Goal: Information Seeking & Learning: Learn about a topic

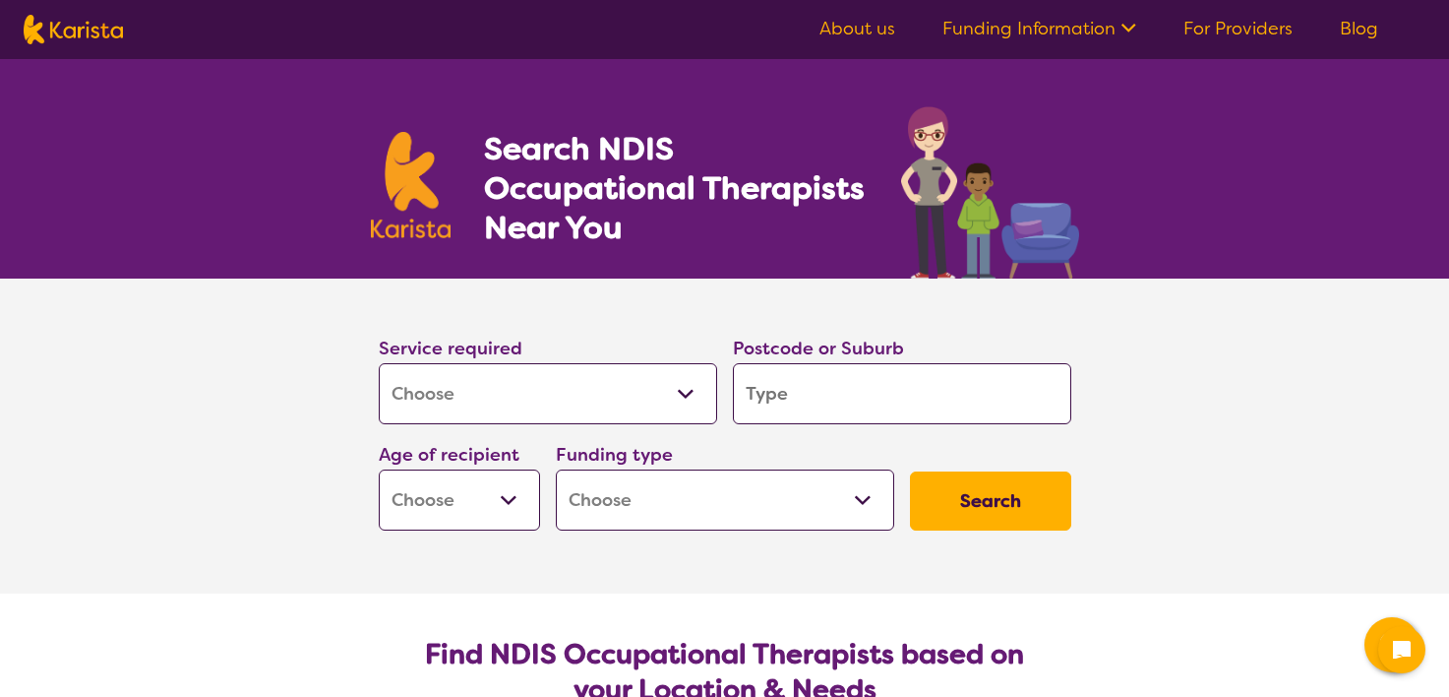
select select "[MEDICAL_DATA]"
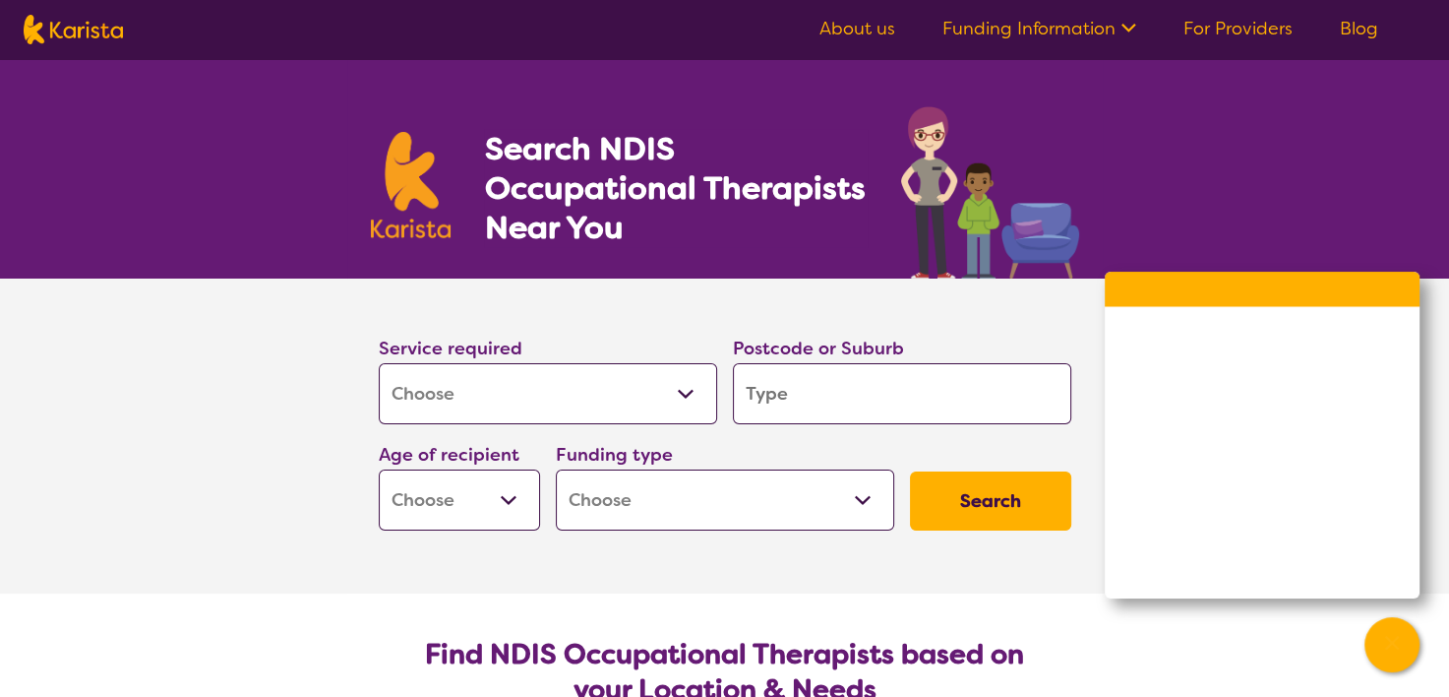
click at [482, 397] on select "Allied Health Assistant Assessment ([MEDICAL_DATA] or [MEDICAL_DATA]) Behaviour…" at bounding box center [548, 393] width 338 height 61
click at [379, 363] on select "Allied Health Assistant Assessment ([MEDICAL_DATA] or [MEDICAL_DATA]) Behaviour…" at bounding box center [548, 393] width 338 height 61
click at [817, 413] on input "search" at bounding box center [902, 393] width 338 height 61
type input "4"
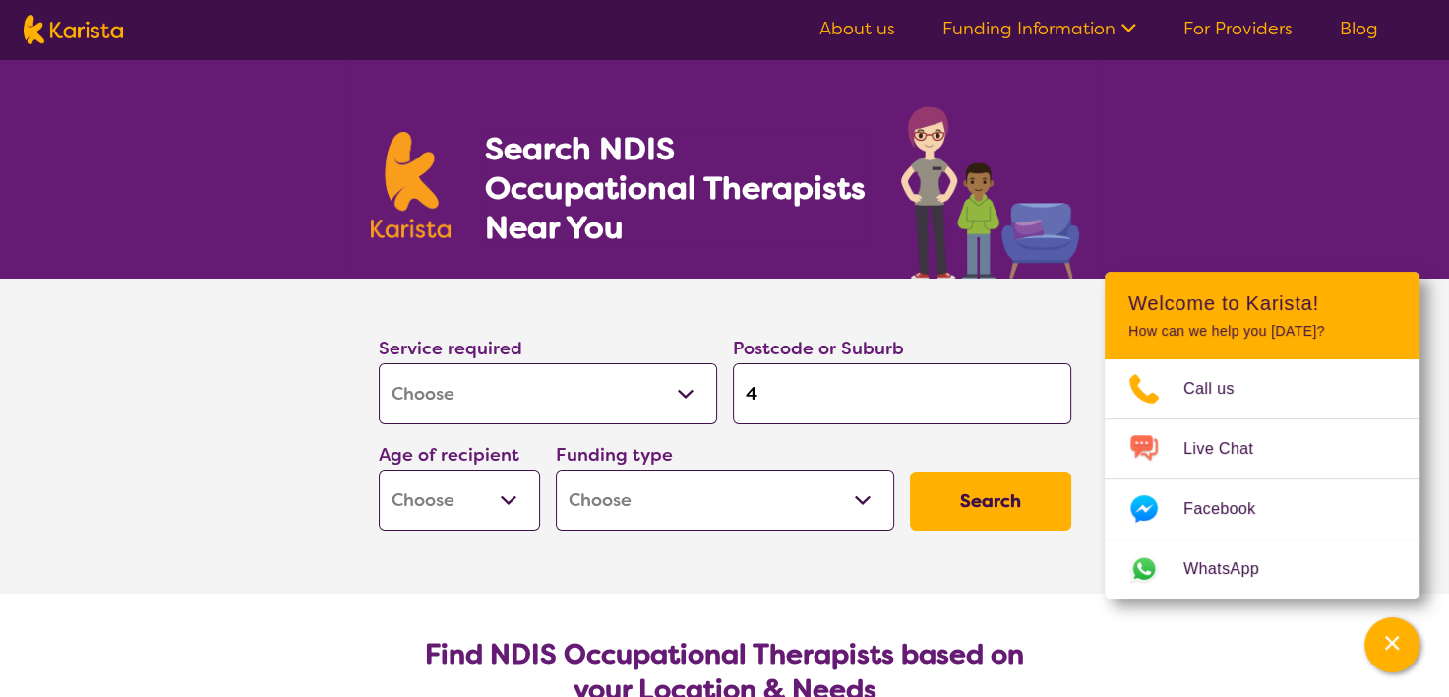
type input "42"
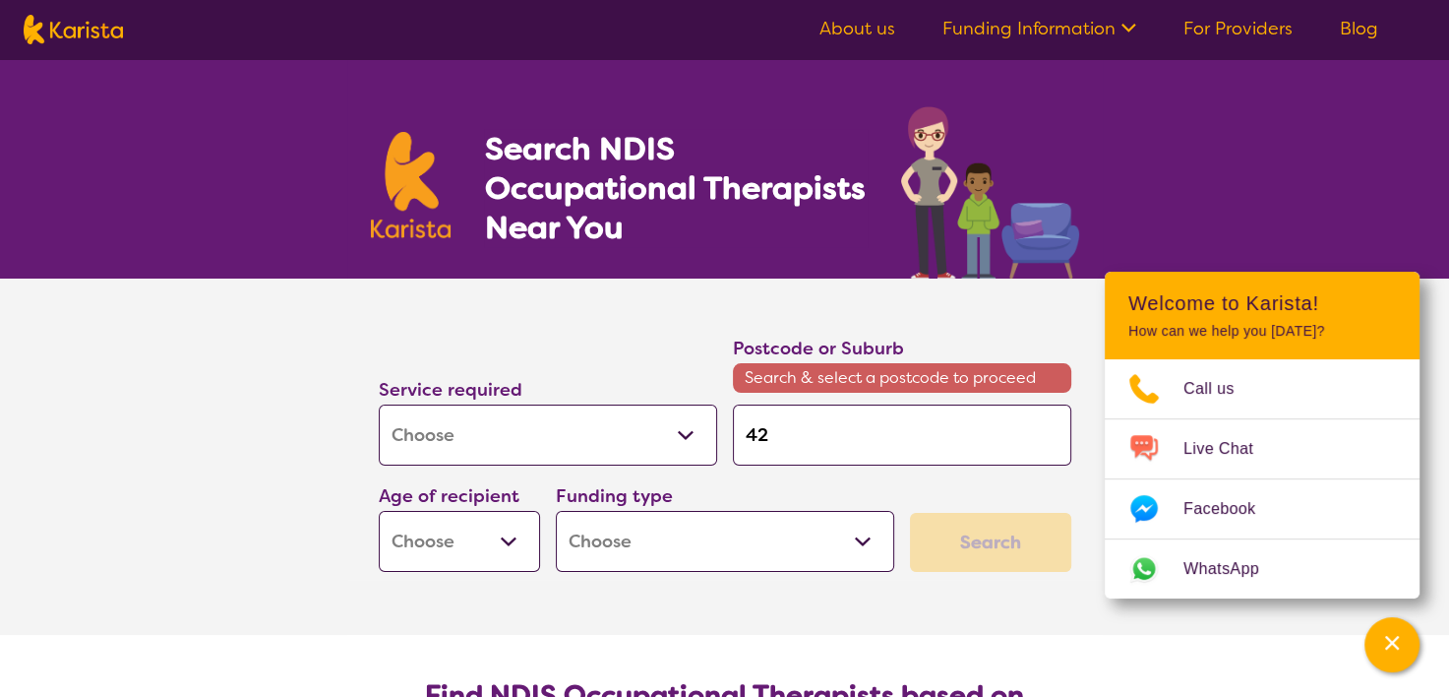
type input "420"
type input "4209"
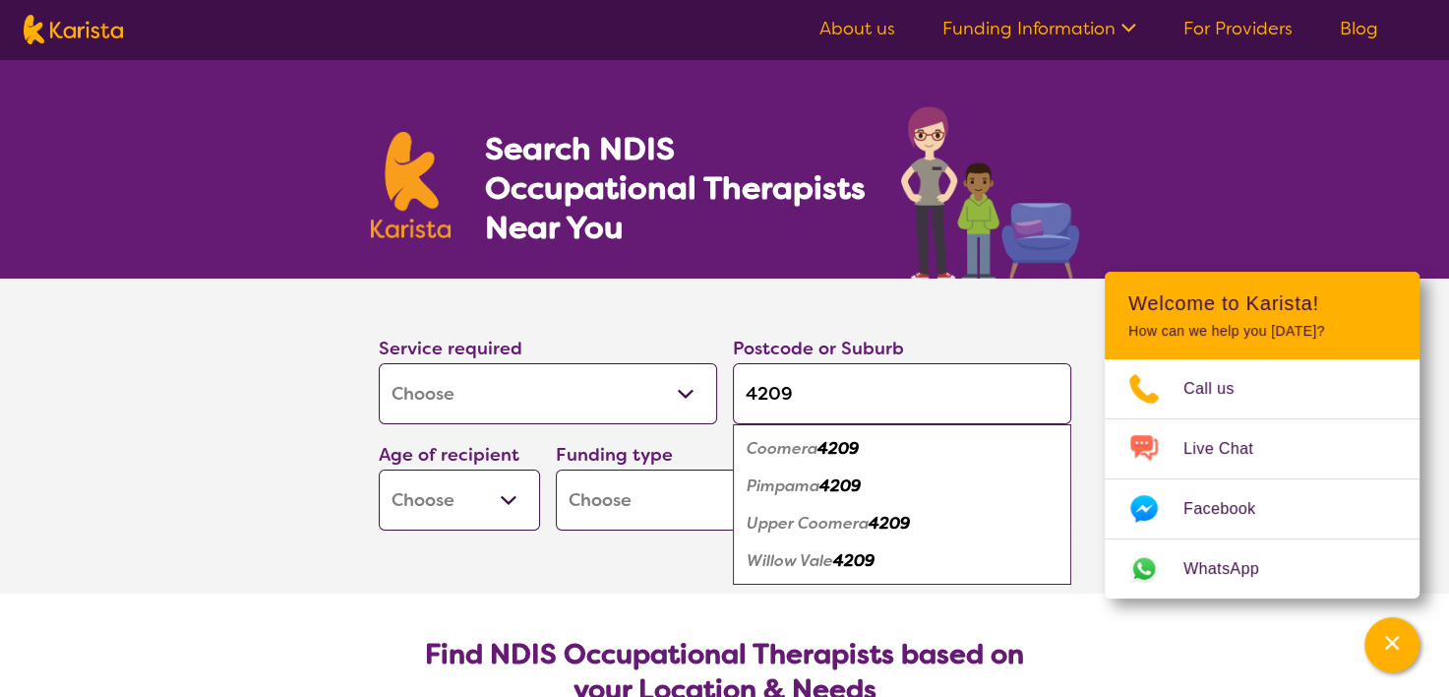
type input "4209"
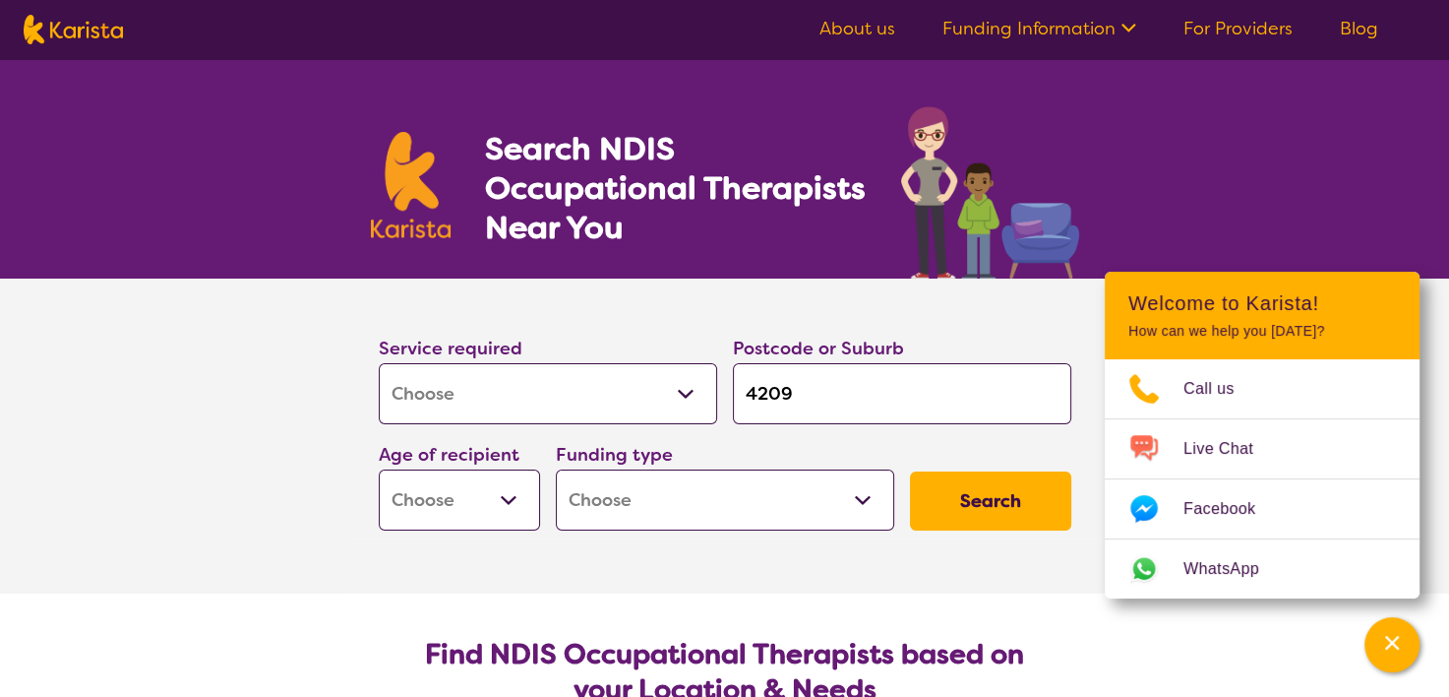
click at [261, 458] on section "Service required Allied Health Assistant Assessment ([MEDICAL_DATA] or [MEDICAL…" at bounding box center [724, 435] width 1449 height 315
click at [464, 503] on select "Early Childhood - 0 to 9 Child - 10 to 11 Adolescent - 12 to 17 Adult - 18 to 6…" at bounding box center [459, 499] width 161 height 61
select select "EC"
click at [379, 469] on select "Early Childhood - 0 to 9 Child - 10 to 11 Adolescent - 12 to 17 Adult - 18 to 6…" at bounding box center [459, 499] width 161 height 61
select select "EC"
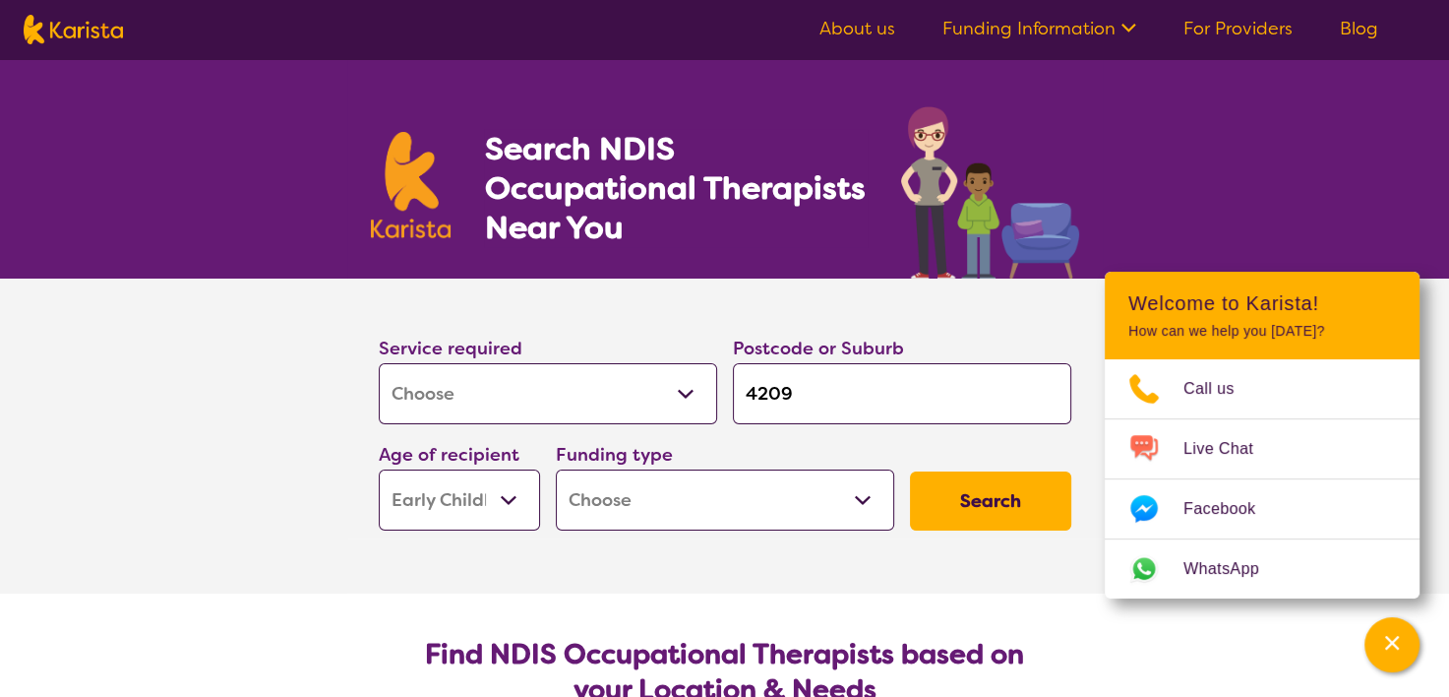
click at [696, 518] on select "Home Care Package (HCP) National Disability Insurance Scheme (NDIS) I don't know" at bounding box center [725, 499] width 338 height 61
select select "i-don-t-know"
click at [556, 469] on select "Home Care Package (HCP) National Disability Insurance Scheme (NDIS) I don't know" at bounding box center [725, 499] width 338 height 61
select select "i-don-t-know"
click at [981, 518] on button "Search" at bounding box center [990, 500] width 161 height 59
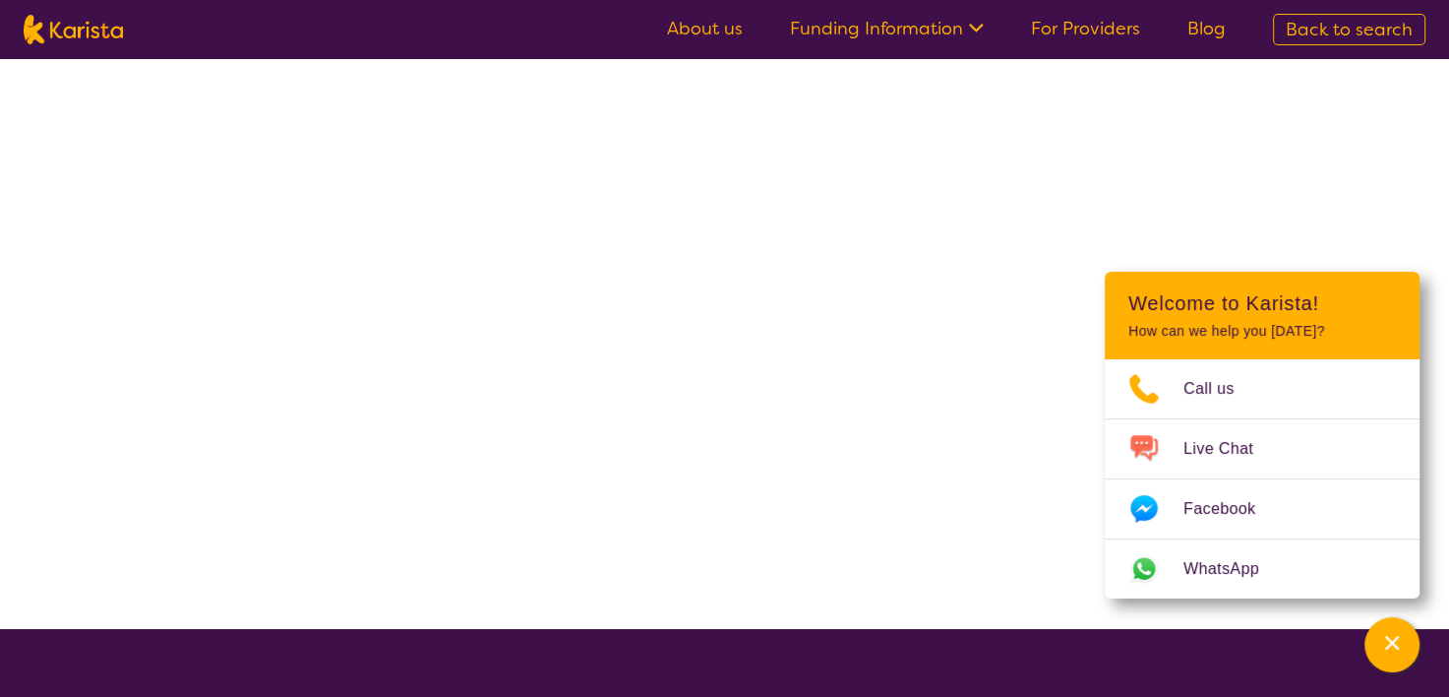
select select "[MEDICAL_DATA]"
select select "EC"
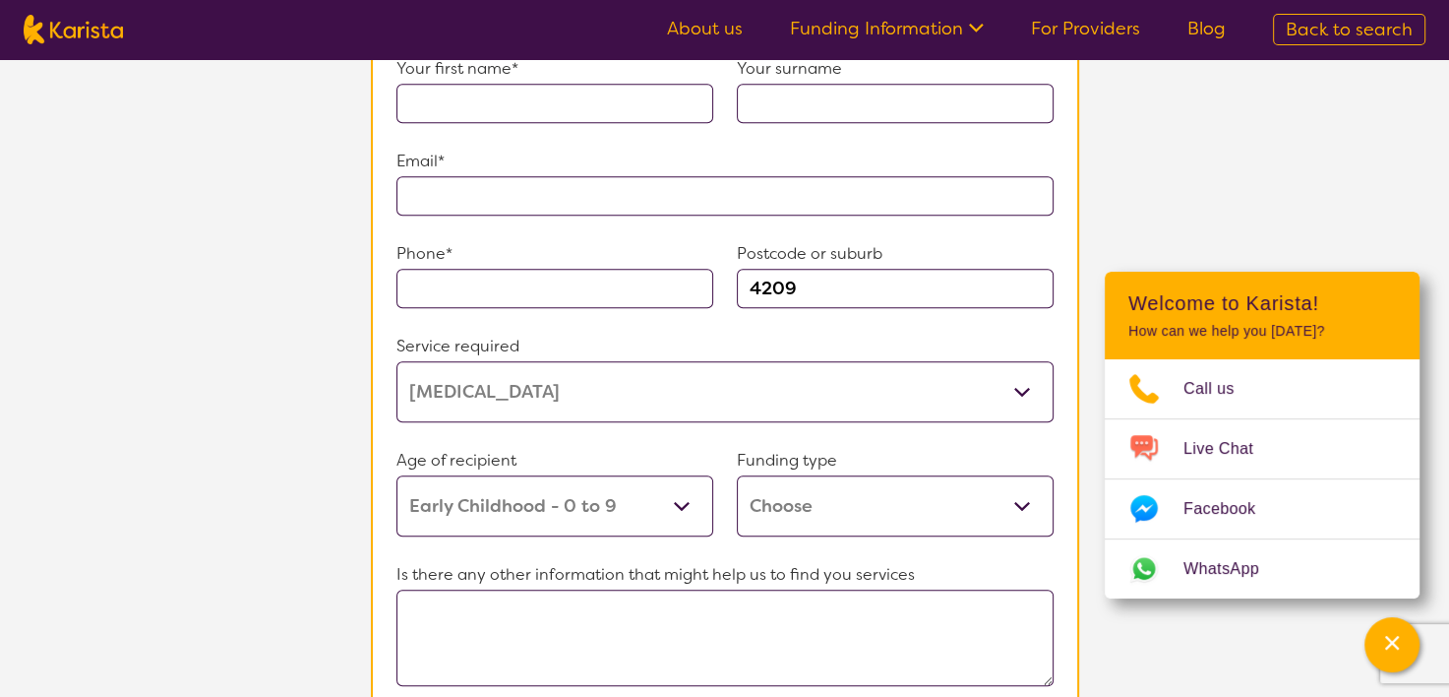
scroll to position [2165, 0]
